Goal: Task Accomplishment & Management: Complete application form

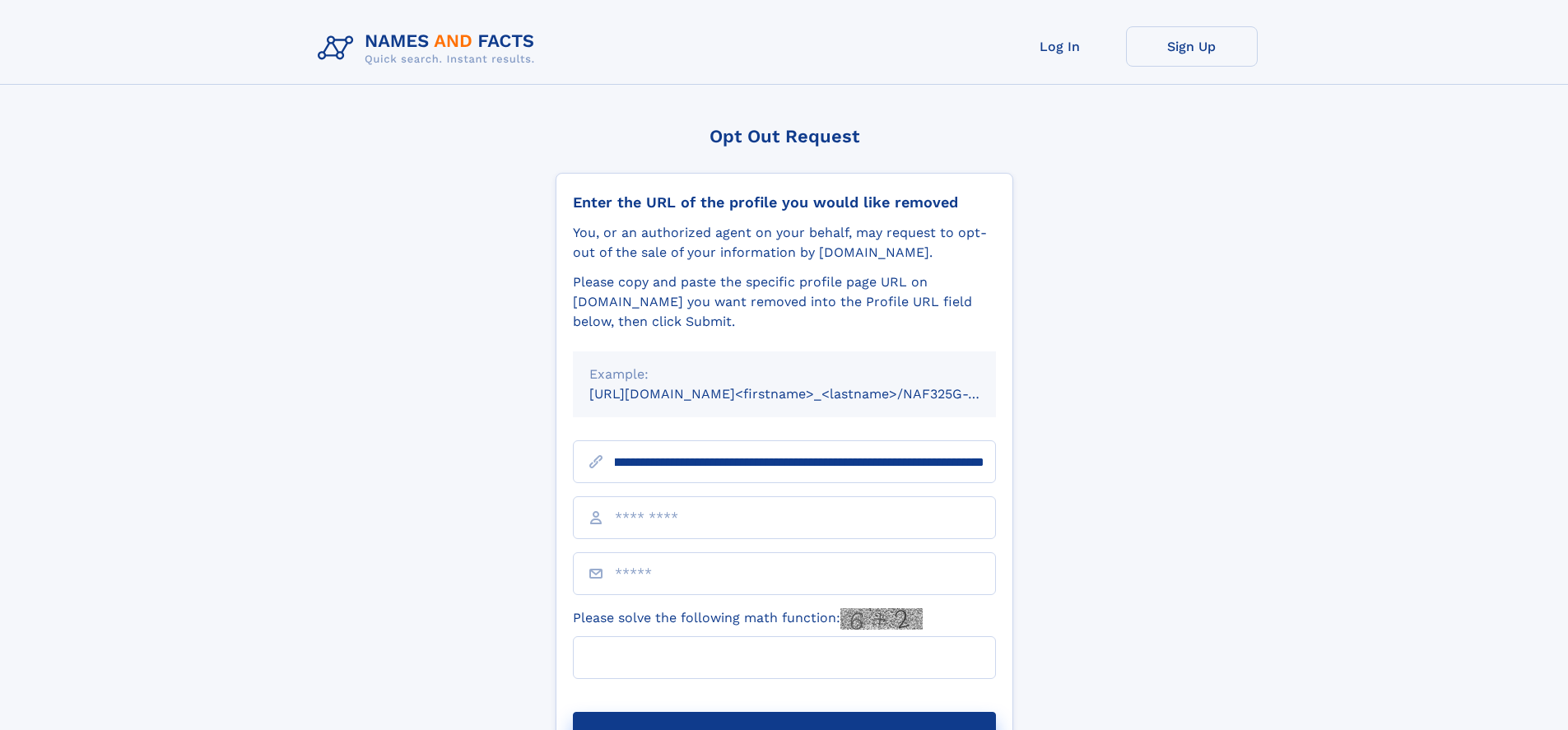
scroll to position [0, 216]
type input "**********"
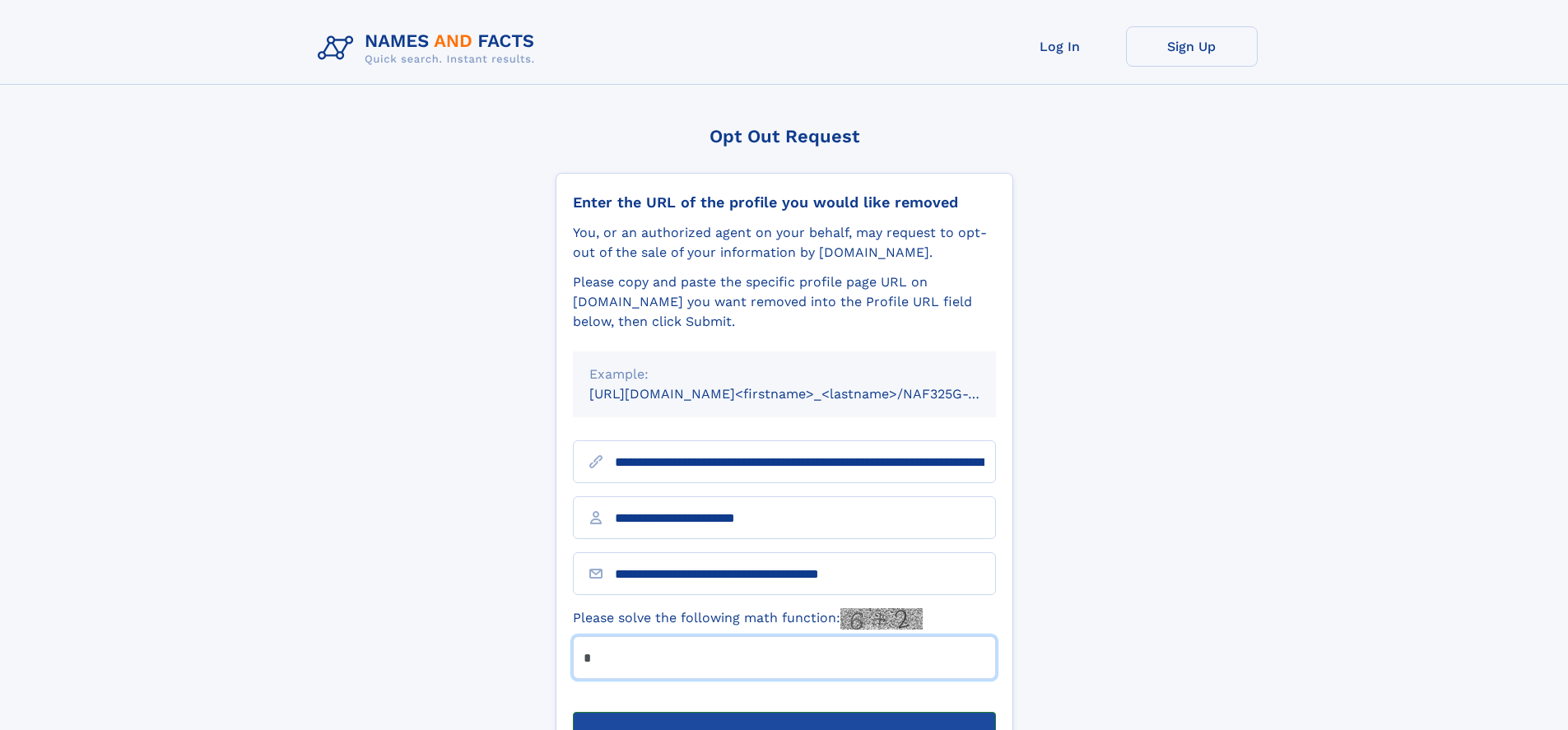
type input "*"
click at [784, 712] on button "Submit Opt Out Request" at bounding box center [784, 738] width 423 height 53
